Goal: Information Seeking & Learning: Learn about a topic

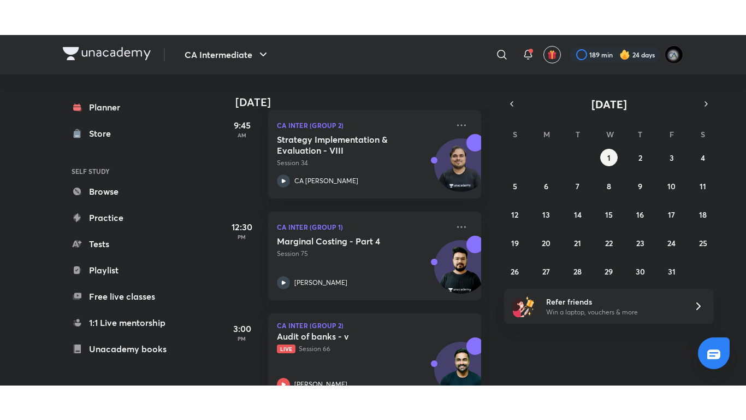
scroll to position [472, 0]
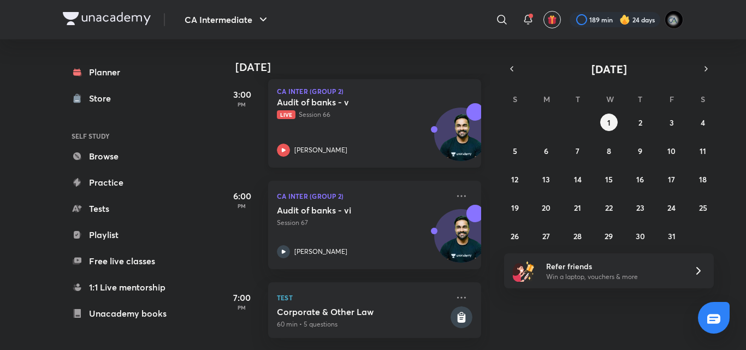
click at [333, 110] on p "Live Session 66" at bounding box center [363, 115] width 172 height 10
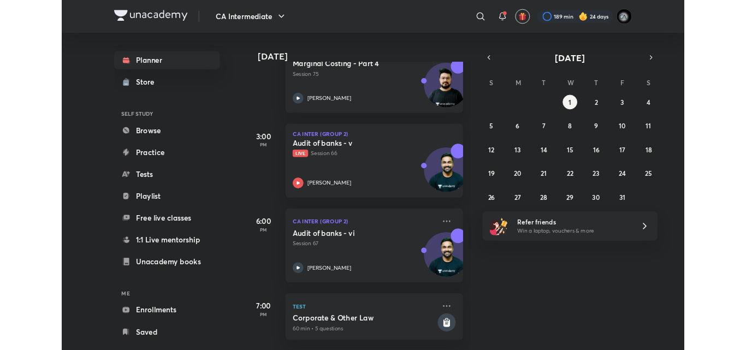
scroll to position [403, 0]
